Goal: Information Seeking & Learning: Check status

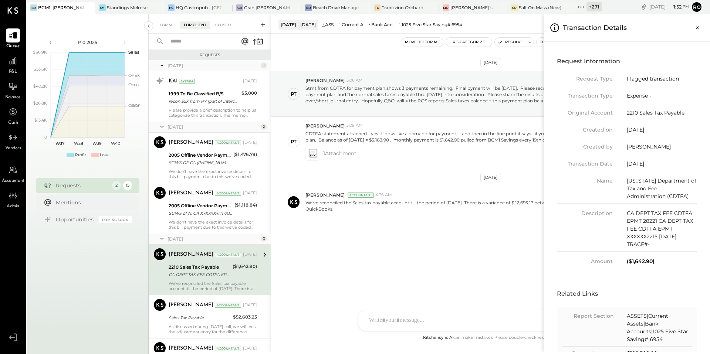
scroll to position [38, 0]
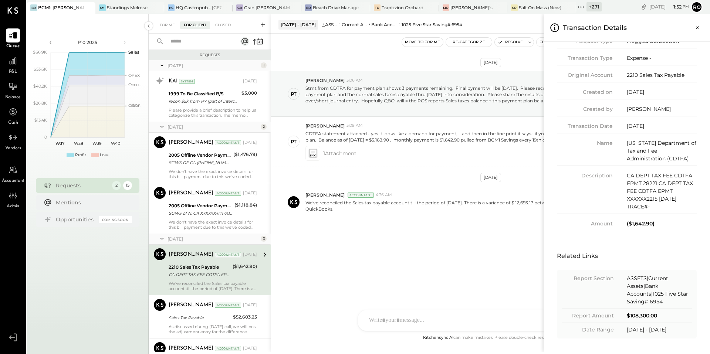
click at [583, 6] on icon at bounding box center [581, 7] width 10 height 10
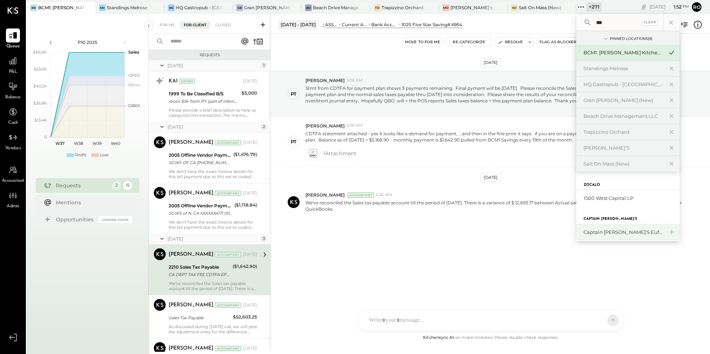
type input "***"
click at [623, 229] on div "Captain John's Eufaula" at bounding box center [624, 232] width 80 height 7
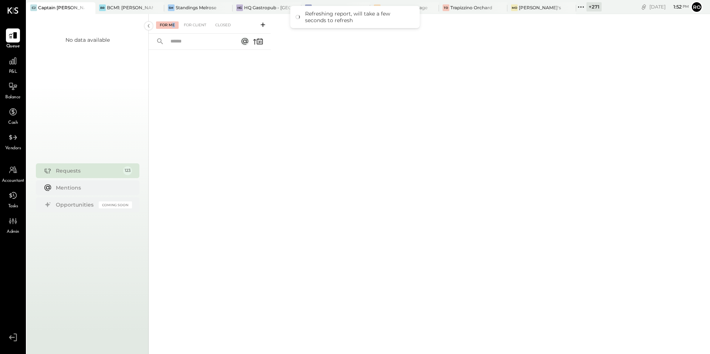
click at [172, 27] on div "For Me" at bounding box center [167, 24] width 23 height 7
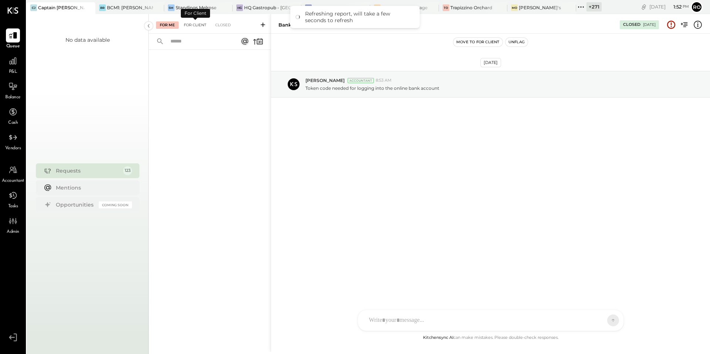
click at [196, 25] on div "For Client" at bounding box center [195, 24] width 30 height 7
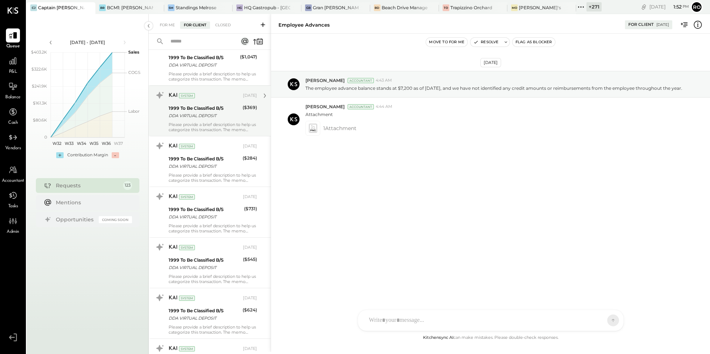
scroll to position [511, 0]
click at [234, 116] on div "DDA VIRTUAL DEPOSIT" at bounding box center [205, 114] width 72 height 7
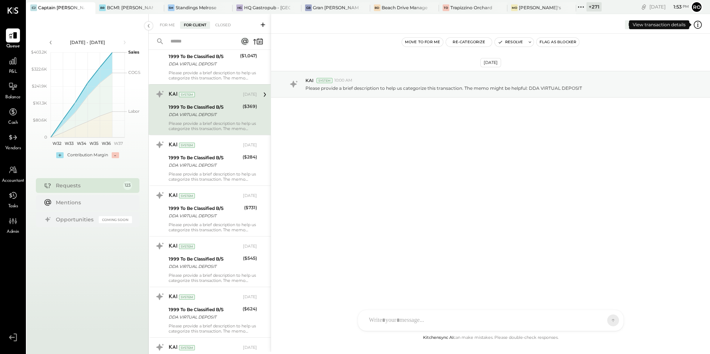
click at [697, 24] on icon at bounding box center [698, 25] width 10 height 10
click at [371, 131] on div "For Me For Client Closed Urgent Blockers June 25 1 Kapil Pandya Accountant Kapi…" at bounding box center [430, 183] width 562 height 338
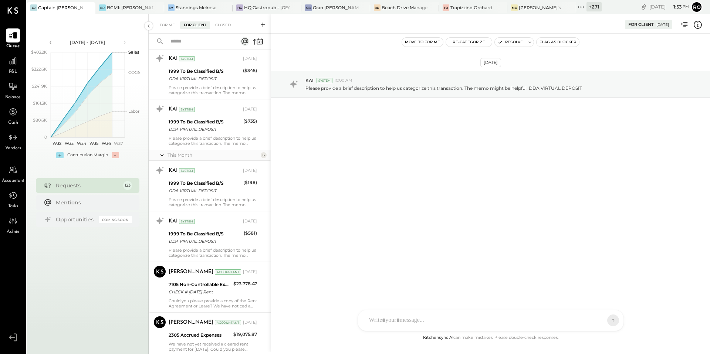
scroll to position [5939, 0]
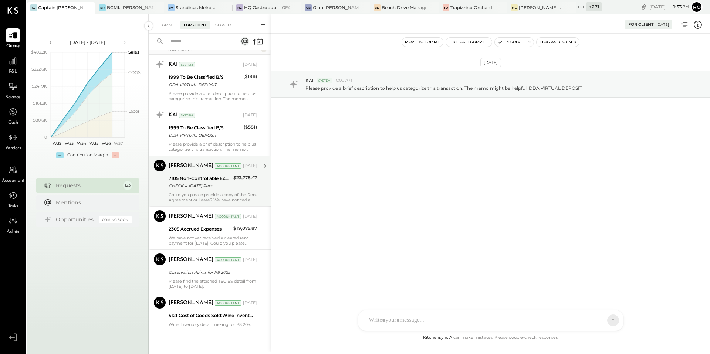
click at [225, 194] on div "Could you please provide a copy of the Rent Agreement or Lease? We have noticed…" at bounding box center [213, 197] width 88 height 10
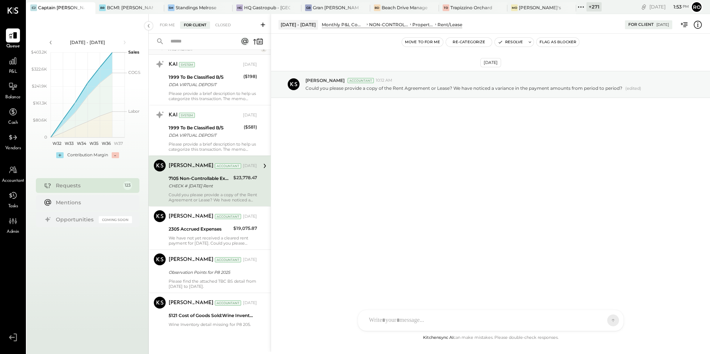
click at [5, 176] on div "Accountant" at bounding box center [13, 173] width 23 height 21
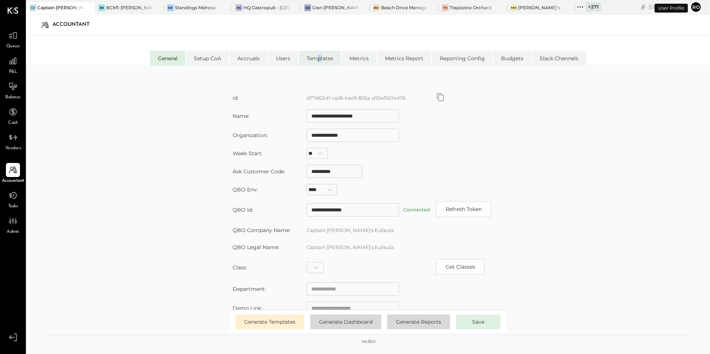
click at [320, 61] on li "Templates" at bounding box center [320, 58] width 42 height 15
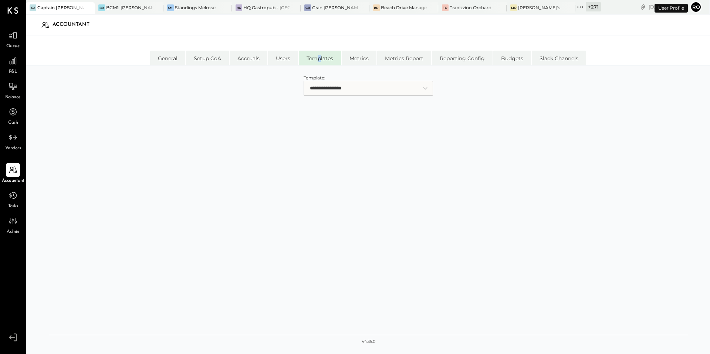
click at [331, 85] on select "**********" at bounding box center [368, 88] width 129 height 15
click at [16, 90] on icon at bounding box center [13, 87] width 10 height 10
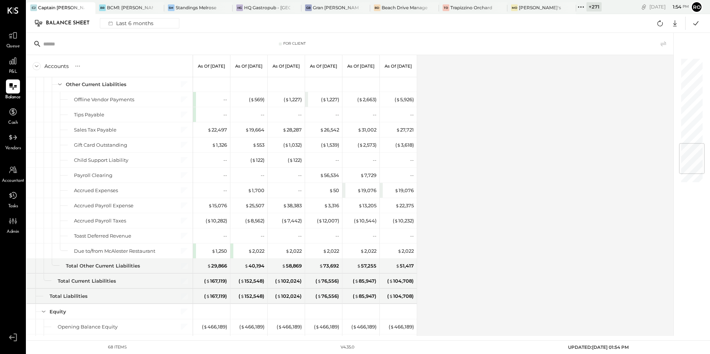
scroll to position [790, 0]
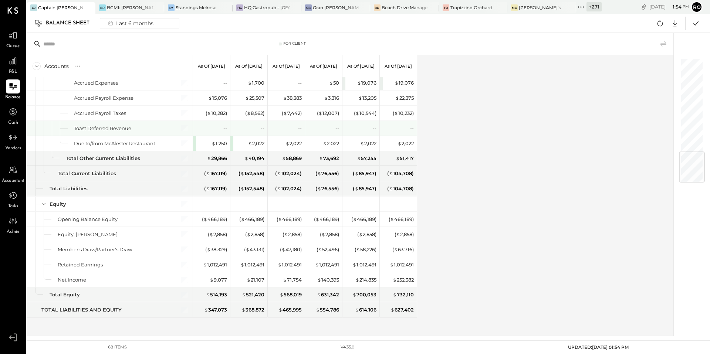
click at [237, 142] on div "$ 2,022" at bounding box center [250, 143] width 30 height 7
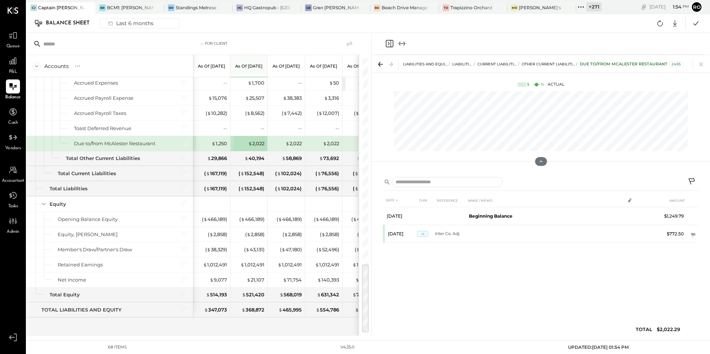
click at [646, 64] on div "Due to/from McAlester Restaurant 2455" at bounding box center [632, 64] width 104 height 6
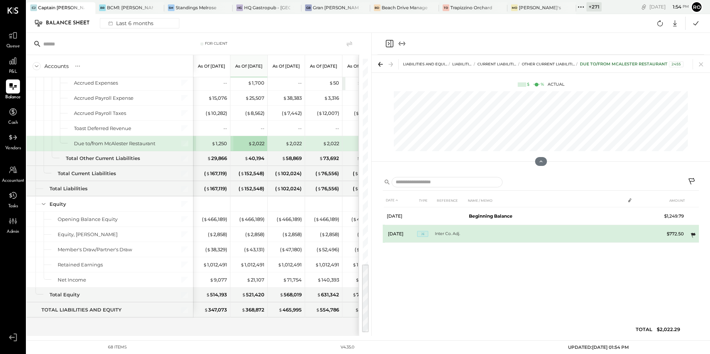
click at [694, 236] on icon at bounding box center [693, 235] width 7 height 7
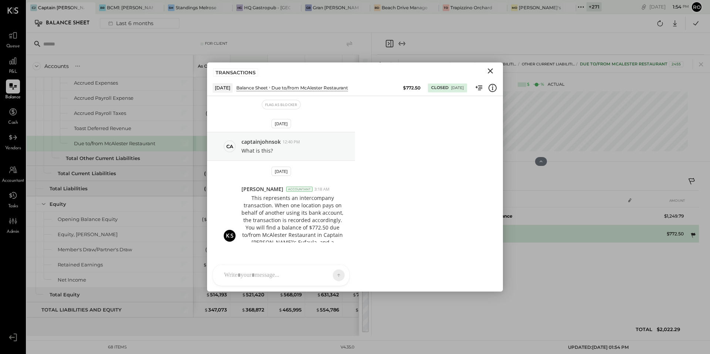
scroll to position [5, 0]
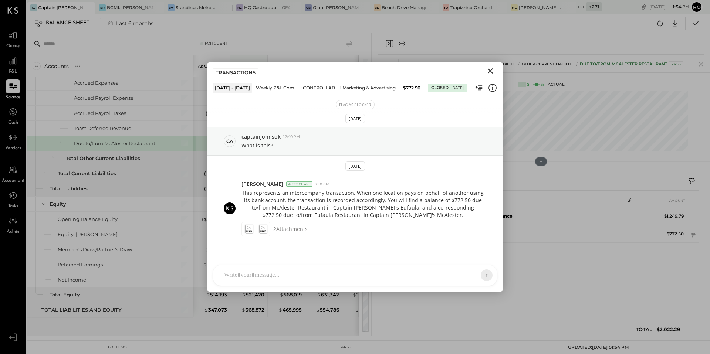
click at [492, 68] on icon "Close" at bounding box center [490, 71] width 9 height 9
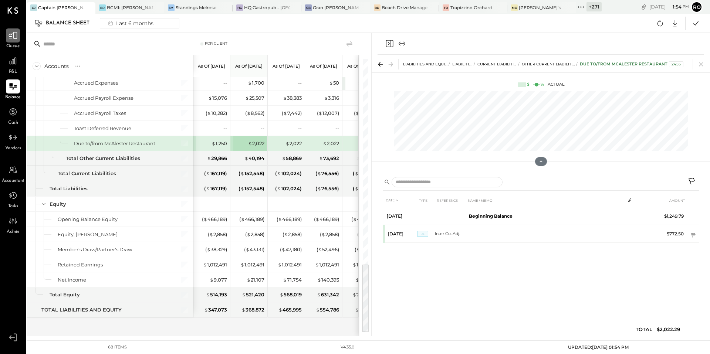
click at [16, 38] on icon at bounding box center [13, 36] width 10 height 10
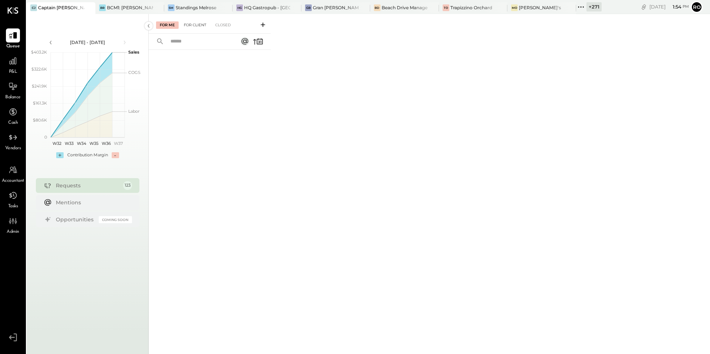
click at [186, 28] on div "For Client" at bounding box center [195, 24] width 30 height 7
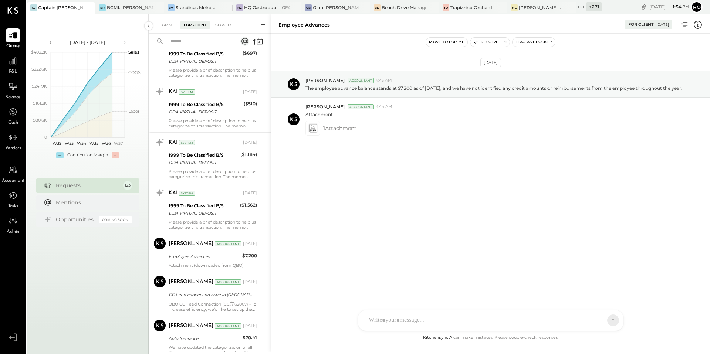
scroll to position [1403, 0]
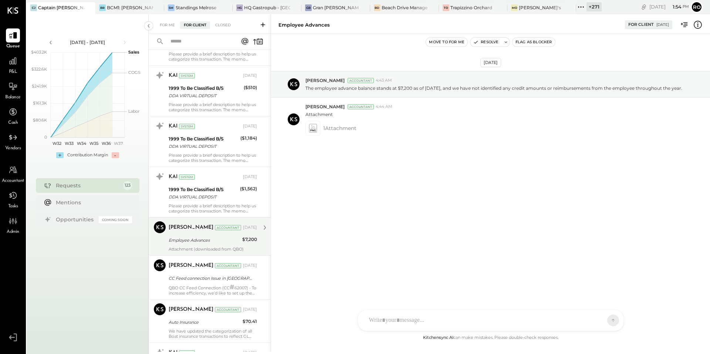
click at [213, 237] on div "Employee Advances" at bounding box center [204, 240] width 71 height 7
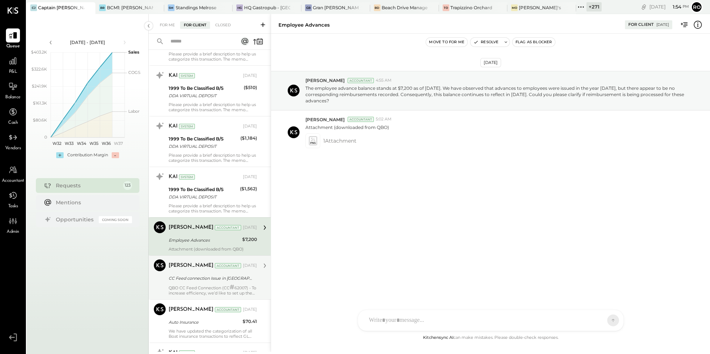
click at [204, 285] on div "QBO CC Feed Connection (CC # 62007) - To increase efficiency, we’d like to set …" at bounding box center [213, 290] width 88 height 11
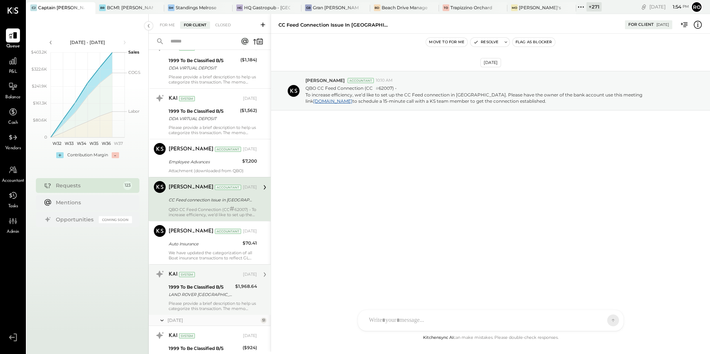
scroll to position [1485, 0]
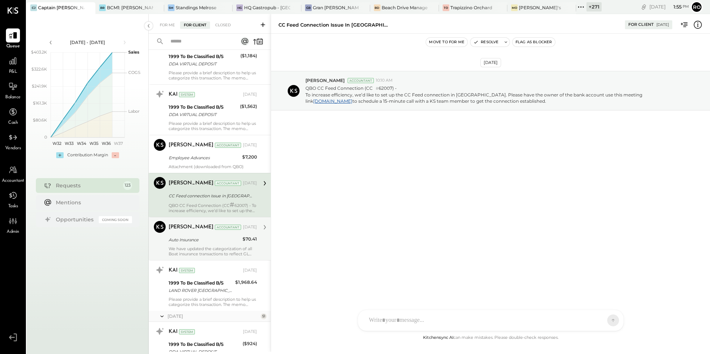
click at [223, 249] on div "We have updated the categorization of all Boat insurance transactions to reflec…" at bounding box center [213, 251] width 88 height 10
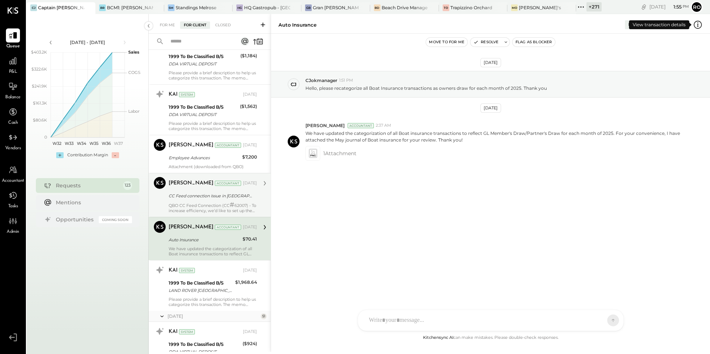
click at [698, 27] on icon at bounding box center [698, 25] width 10 height 10
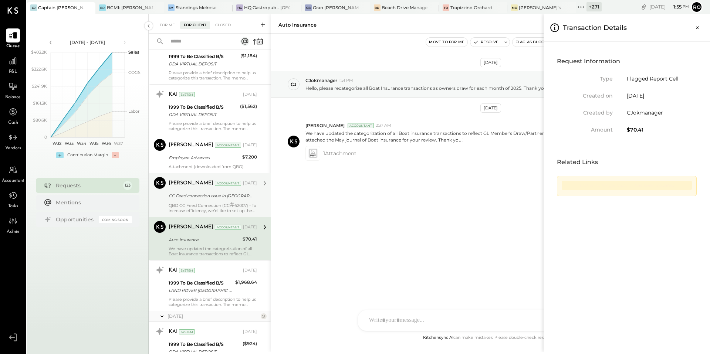
click at [615, 189] on div "Link is no longer valid or has been updated" at bounding box center [627, 185] width 130 height 9
click at [271, 120] on div "For Me For Client Closed Urgent Blockers June 25 1 Kapil Pandya Accountant Kapi…" at bounding box center [430, 183] width 562 height 338
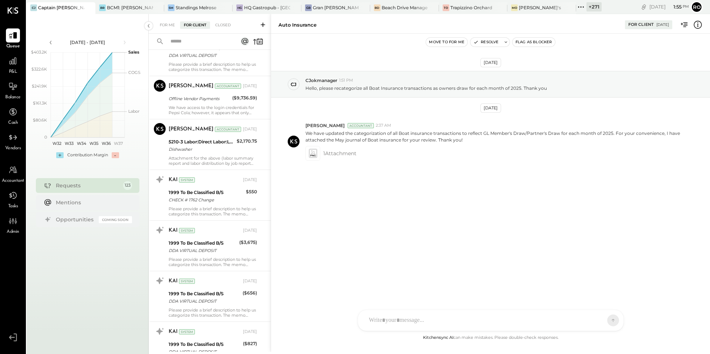
scroll to position [3033, 0]
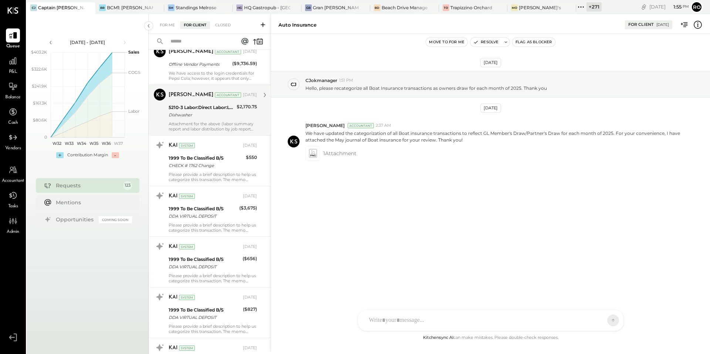
click at [211, 113] on div "Dishwasher" at bounding box center [202, 114] width 66 height 7
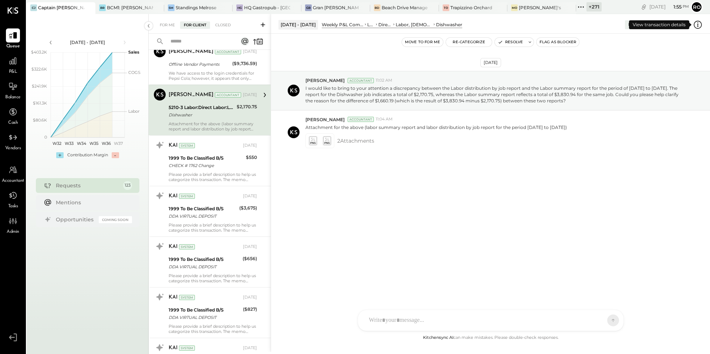
click at [697, 26] on icon at bounding box center [698, 25] width 10 height 10
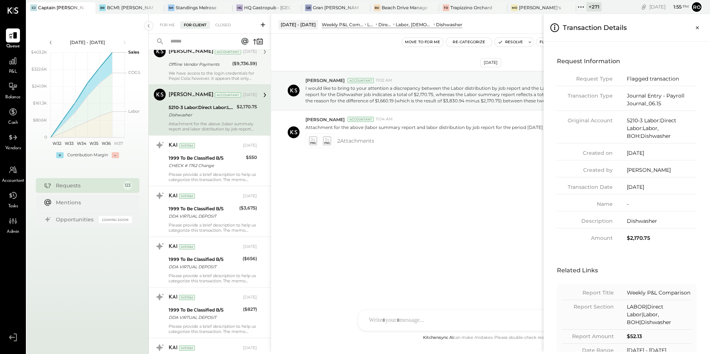
click at [211, 73] on div "For Me For Client Closed Urgent Blockers June 25 1 Kapil Pandya Accountant Kapi…" at bounding box center [430, 183] width 562 height 338
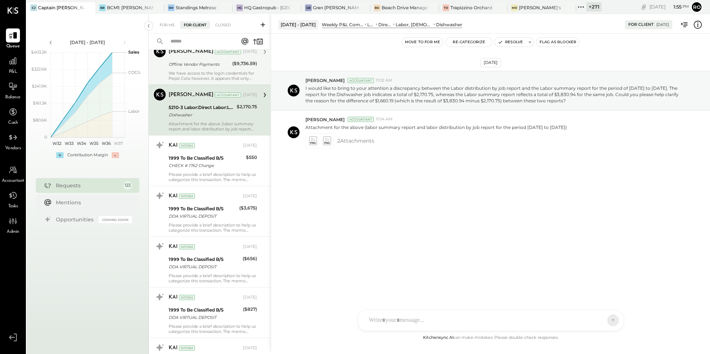
click at [211, 72] on div "We have access to the login credentials for Pepsi Cola; however, it appears tha…" at bounding box center [213, 76] width 88 height 10
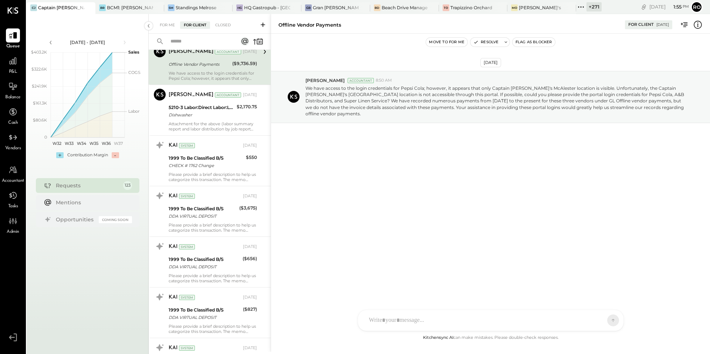
click at [699, 28] on icon at bounding box center [698, 25] width 10 height 10
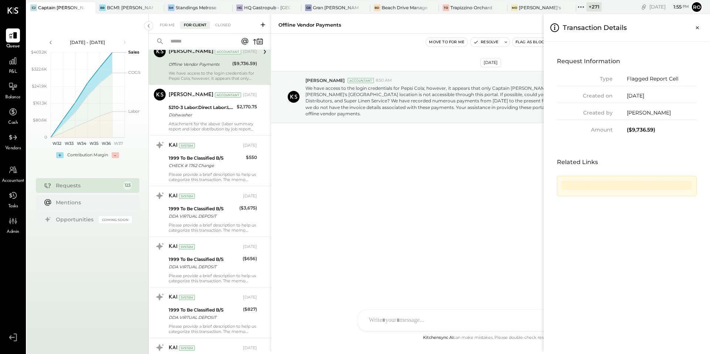
click at [338, 187] on div "For Me For Client Closed Urgent Blockers June 25 1 Kapil Pandya Accountant Kapi…" at bounding box center [430, 183] width 562 height 338
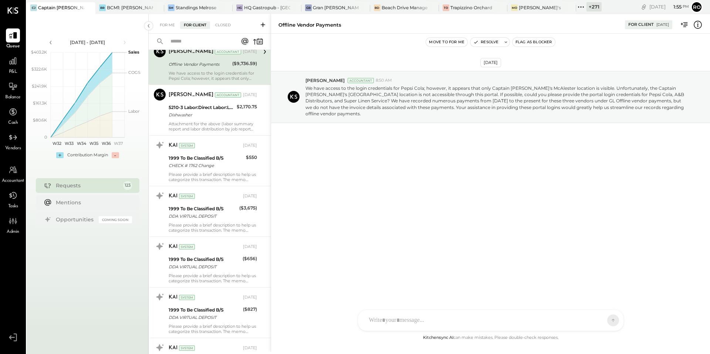
click at [697, 26] on icon at bounding box center [698, 25] width 10 height 10
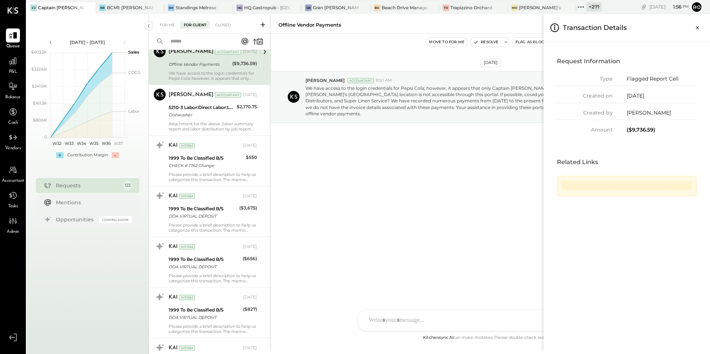
click at [655, 132] on div "($9,736.59)" at bounding box center [662, 130] width 70 height 8
drag, startPoint x: 652, startPoint y: 131, endPoint x: 632, endPoint y: 132, distance: 20.0
click at [632, 132] on div "($9,736.59)" at bounding box center [662, 130] width 70 height 8
copy div "9,736.59"
click at [9, 91] on icon at bounding box center [13, 87] width 10 height 10
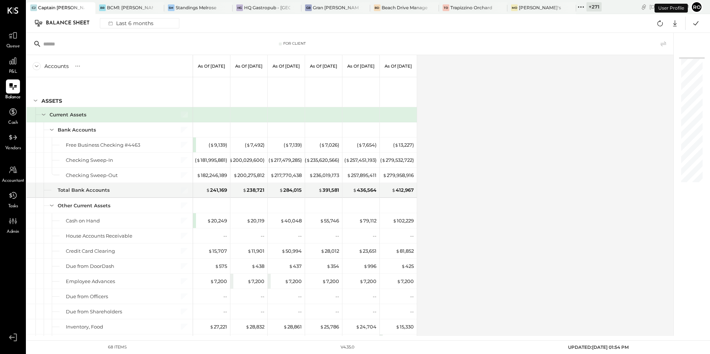
click at [65, 40] on input "text" at bounding box center [101, 43] width 117 height 13
paste input "********"
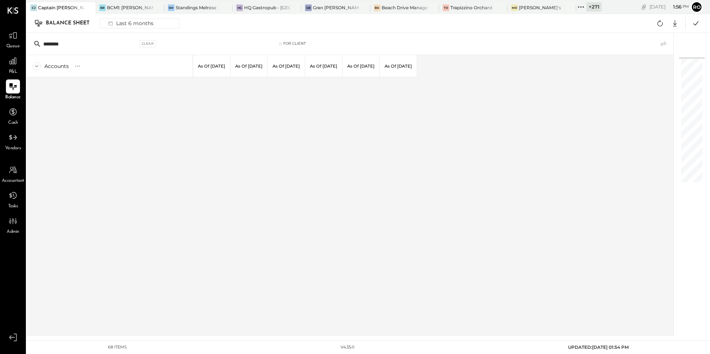
type input "********"
click at [37, 64] on icon at bounding box center [37, 66] width 8 height 8
click at [35, 67] on icon at bounding box center [37, 66] width 8 height 8
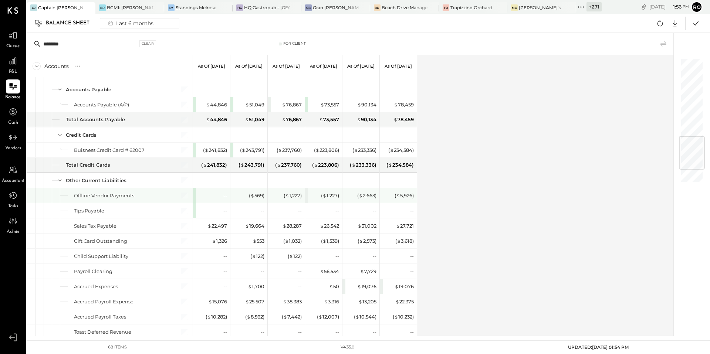
scroll to position [700, 0]
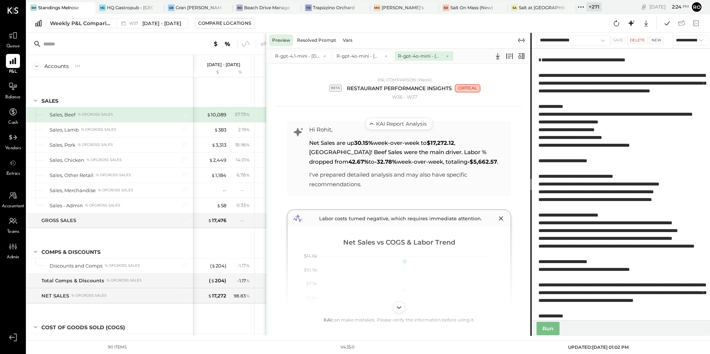
select select "**********"
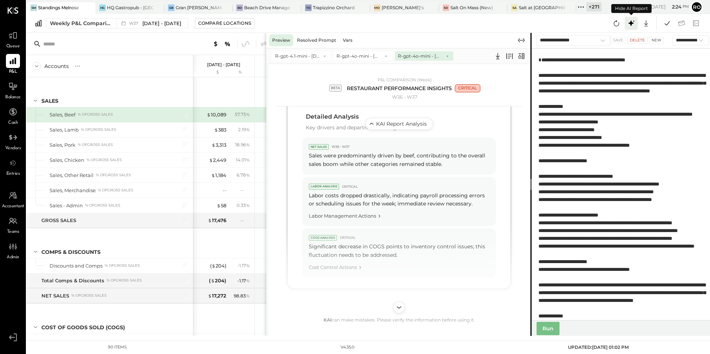
click at [629, 26] on icon at bounding box center [632, 23] width 10 height 10
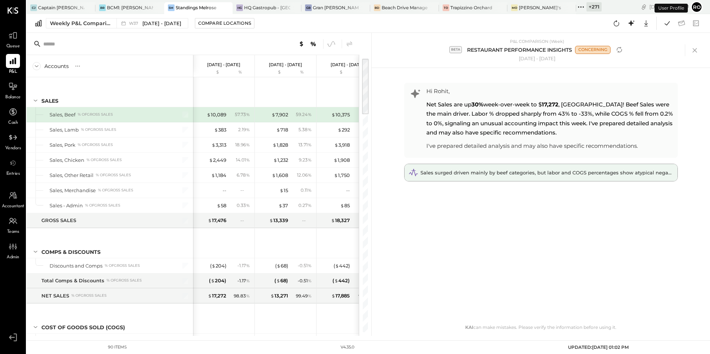
click at [537, 172] on span "Sales surged driven mainly by beef categories, but labor and COGS percentages s…" at bounding box center [571, 173] width 301 height 6
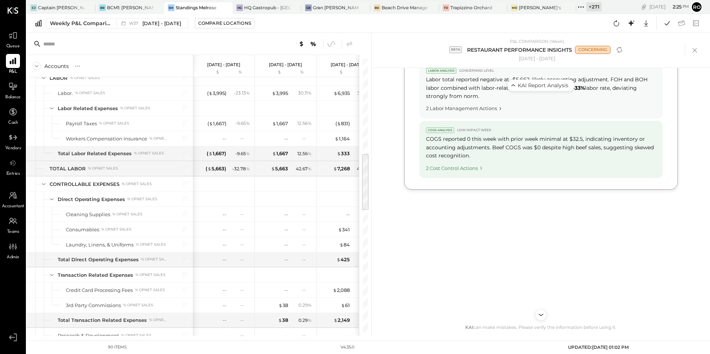
scroll to position [363, 0]
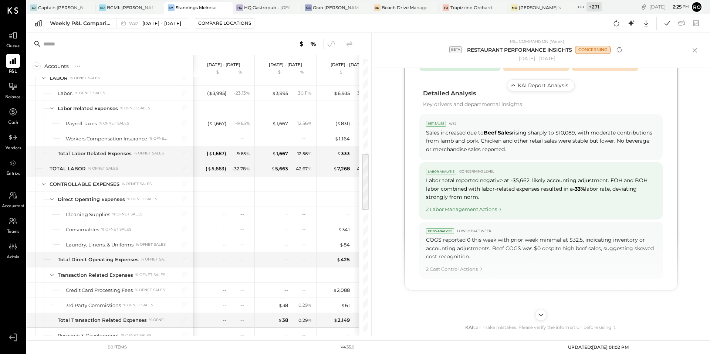
click at [495, 209] on div "2 Labor Management Actions" at bounding box center [541, 208] width 230 height 10
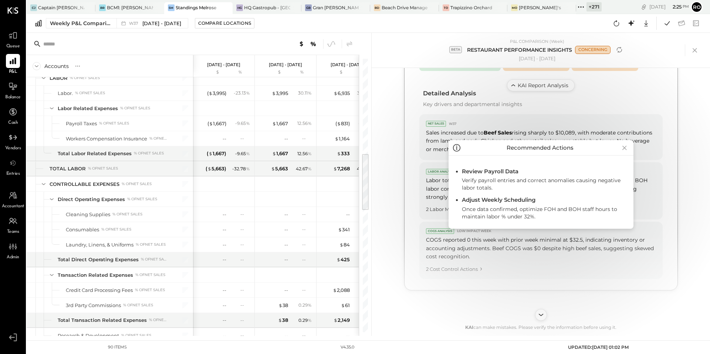
click at [430, 153] on div "Recommended Actions Review Payroll Data Verify payroll entries and correct anom…" at bounding box center [541, 184] width 339 height 303
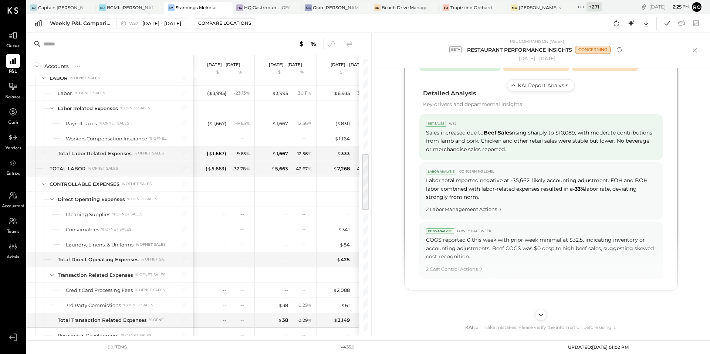
click at [483, 147] on div "Sales increased due to Beef Sales rising sharply to $10,089, with moderate cont…" at bounding box center [541, 141] width 230 height 25
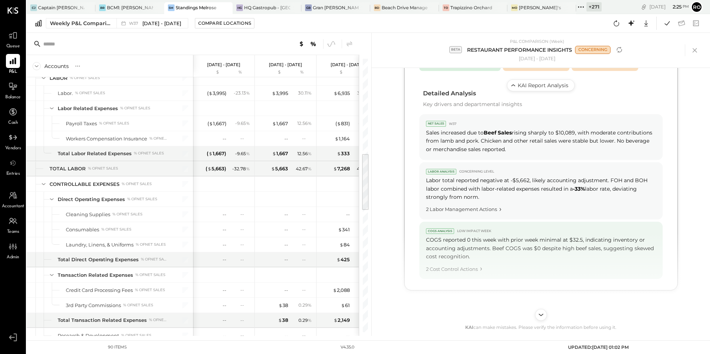
click at [488, 231] on span "Low impact week" at bounding box center [474, 231] width 34 height 5
click at [478, 270] on div "2 Cost Control Actions" at bounding box center [541, 268] width 230 height 10
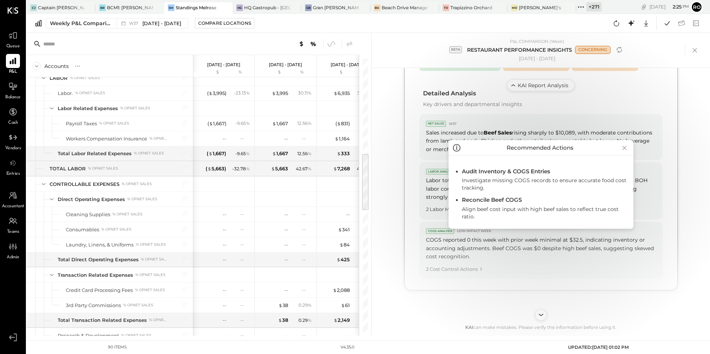
click at [624, 147] on icon at bounding box center [624, 148] width 4 height 4
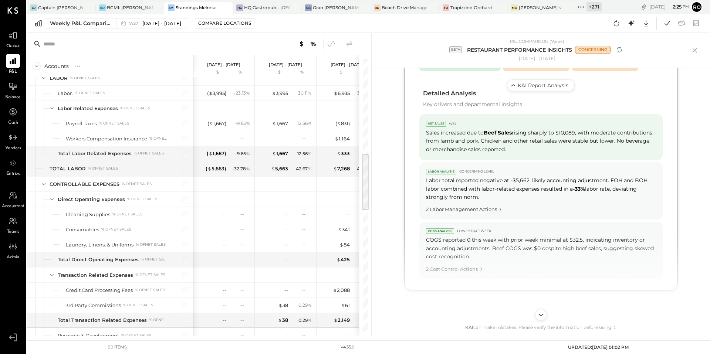
scroll to position [219, 0]
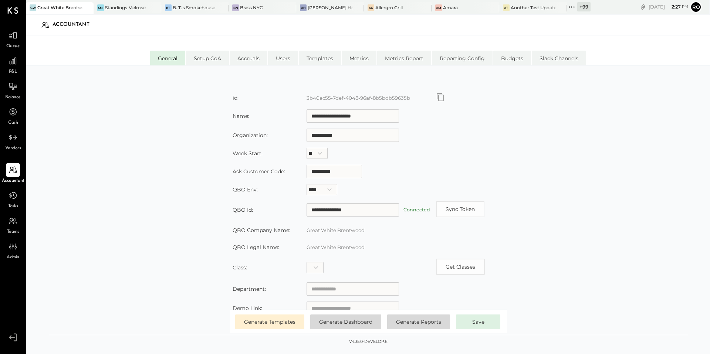
click at [13, 145] on div "Vendors" at bounding box center [13, 141] width 16 height 21
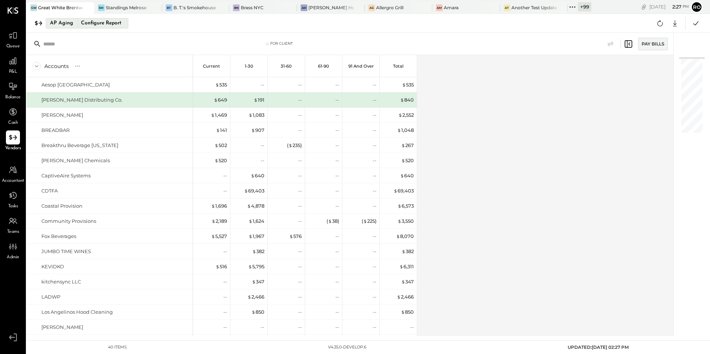
click at [107, 23] on div "Configure Report" at bounding box center [101, 23] width 47 height 10
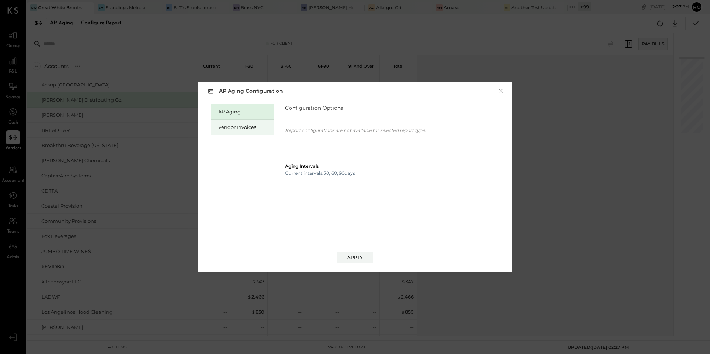
click at [261, 131] on div "Vendor Invoices" at bounding box center [244, 127] width 52 height 7
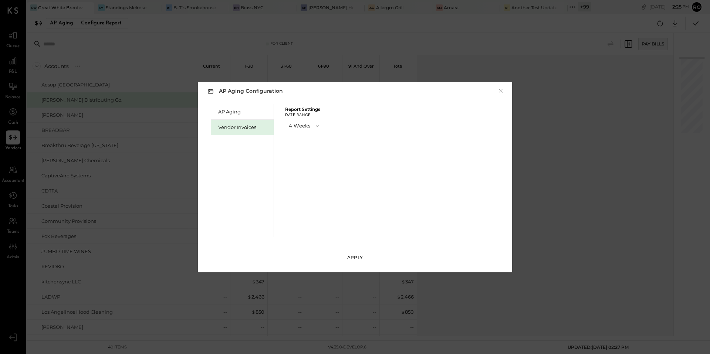
click at [358, 259] on div "Apply" at bounding box center [355, 258] width 16 height 6
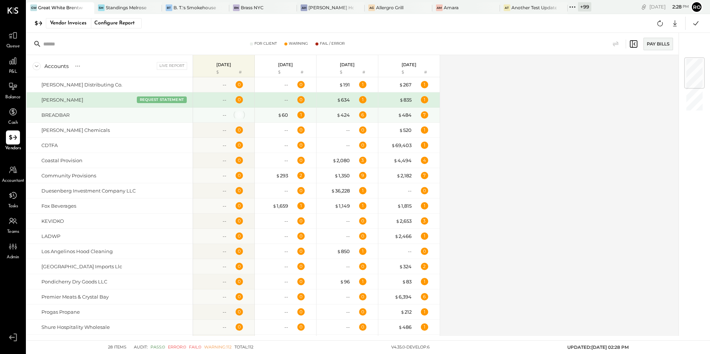
click at [239, 116] on div "0" at bounding box center [239, 115] width 3 height 6
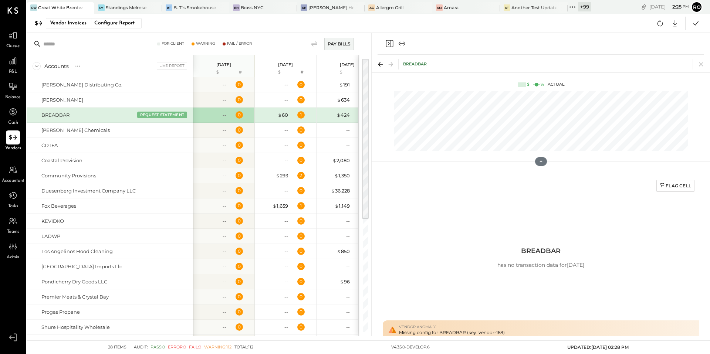
drag, startPoint x: 510, startPoint y: 329, endPoint x: 433, endPoint y: 330, distance: 77.0
click at [433, 331] on div "Vendor Anomaly Missing config for BREADBAR (key: vendor-168)" at bounding box center [541, 330] width 316 height 19
click at [155, 116] on button "REQUEST STATEMENT" at bounding box center [162, 114] width 50 height 7
